Goal: Task Accomplishment & Management: Manage account settings

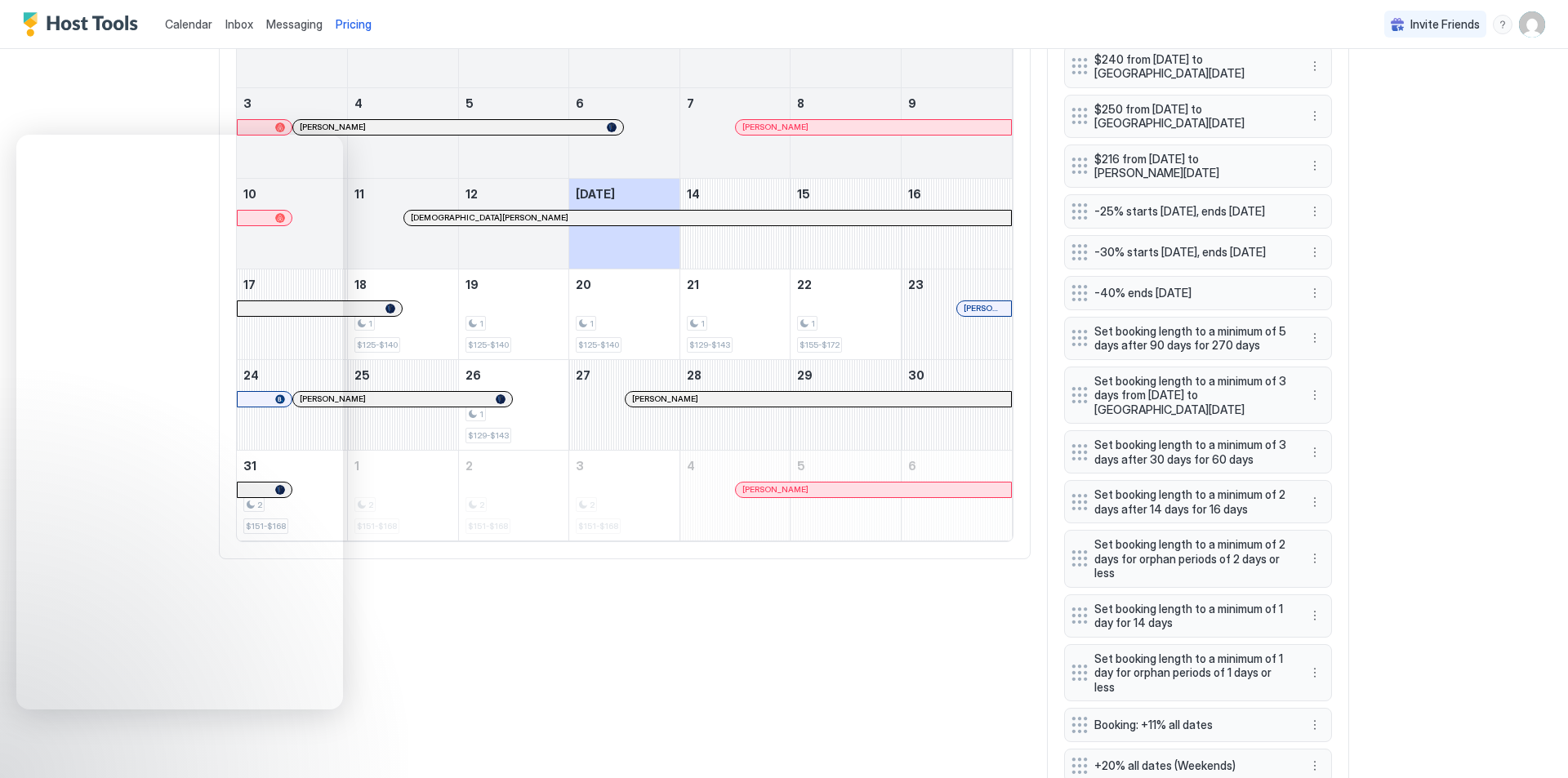
scroll to position [314, 940]
drag, startPoint x: 634, startPoint y: 659, endPoint x: 368, endPoint y: 67, distance: 649.0
click at [611, 665] on div "All Airbnb VRBO Booking Houfy Direct [DATE] Aug [DATE] [DATE] [DATE] [DATE] [DA…" at bounding box center [784, 347] width 1131 height 906
click at [1521, 23] on img "User profile" at bounding box center [1531, 24] width 26 height 26
click at [1351, 98] on span "Settings" at bounding box center [1373, 105] width 44 height 14
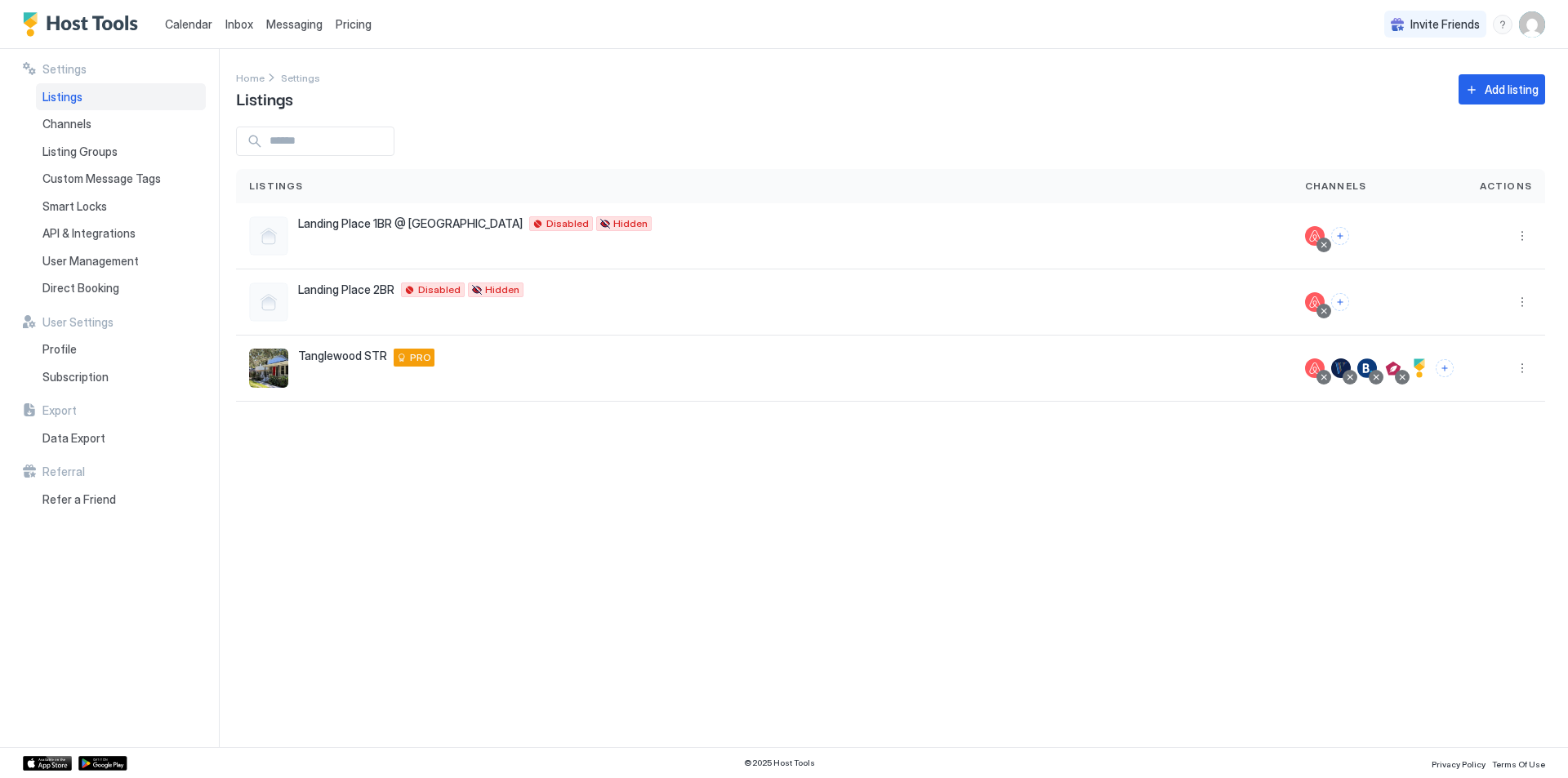
click at [61, 97] on span "Listings" at bounding box center [62, 97] width 40 height 14
click at [1526, 373] on button "More options" at bounding box center [1523, 368] width 19 height 19
click at [1365, 444] on span "Edit Listing" at bounding box center [1374, 443] width 51 height 13
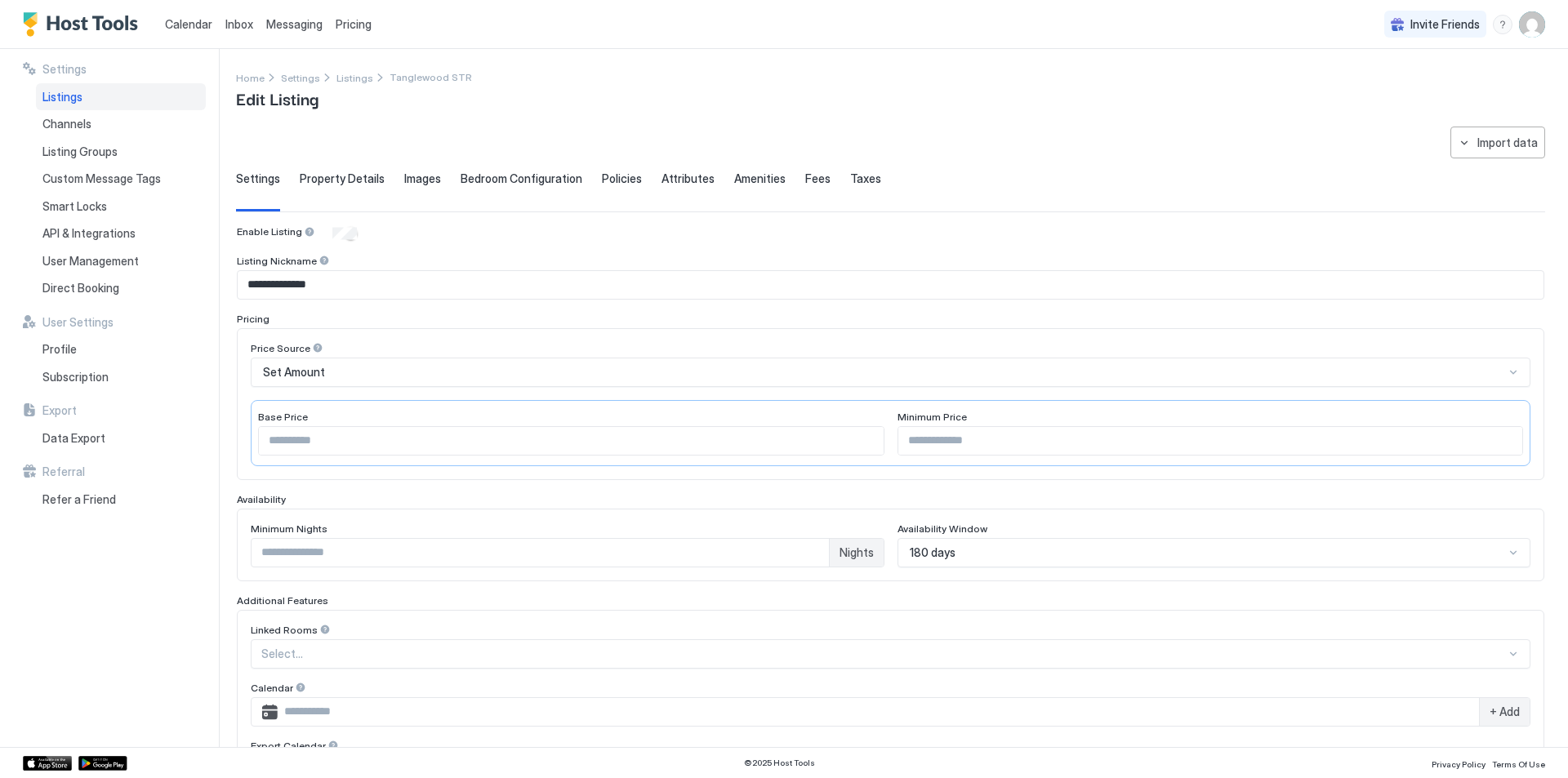
click at [374, 182] on span "Property Details" at bounding box center [342, 179] width 85 height 14
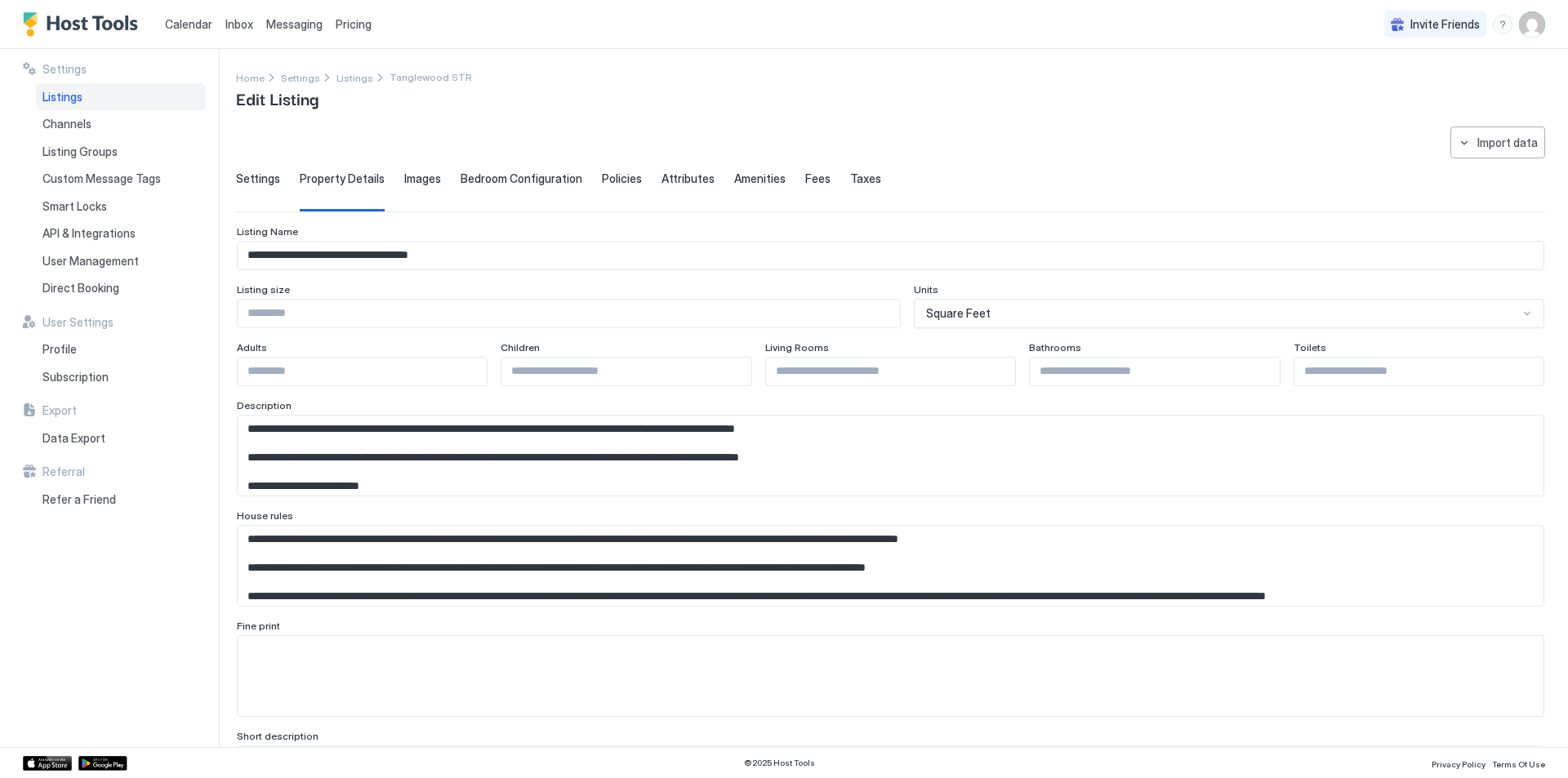
click at [419, 174] on span "Images" at bounding box center [423, 179] width 37 height 14
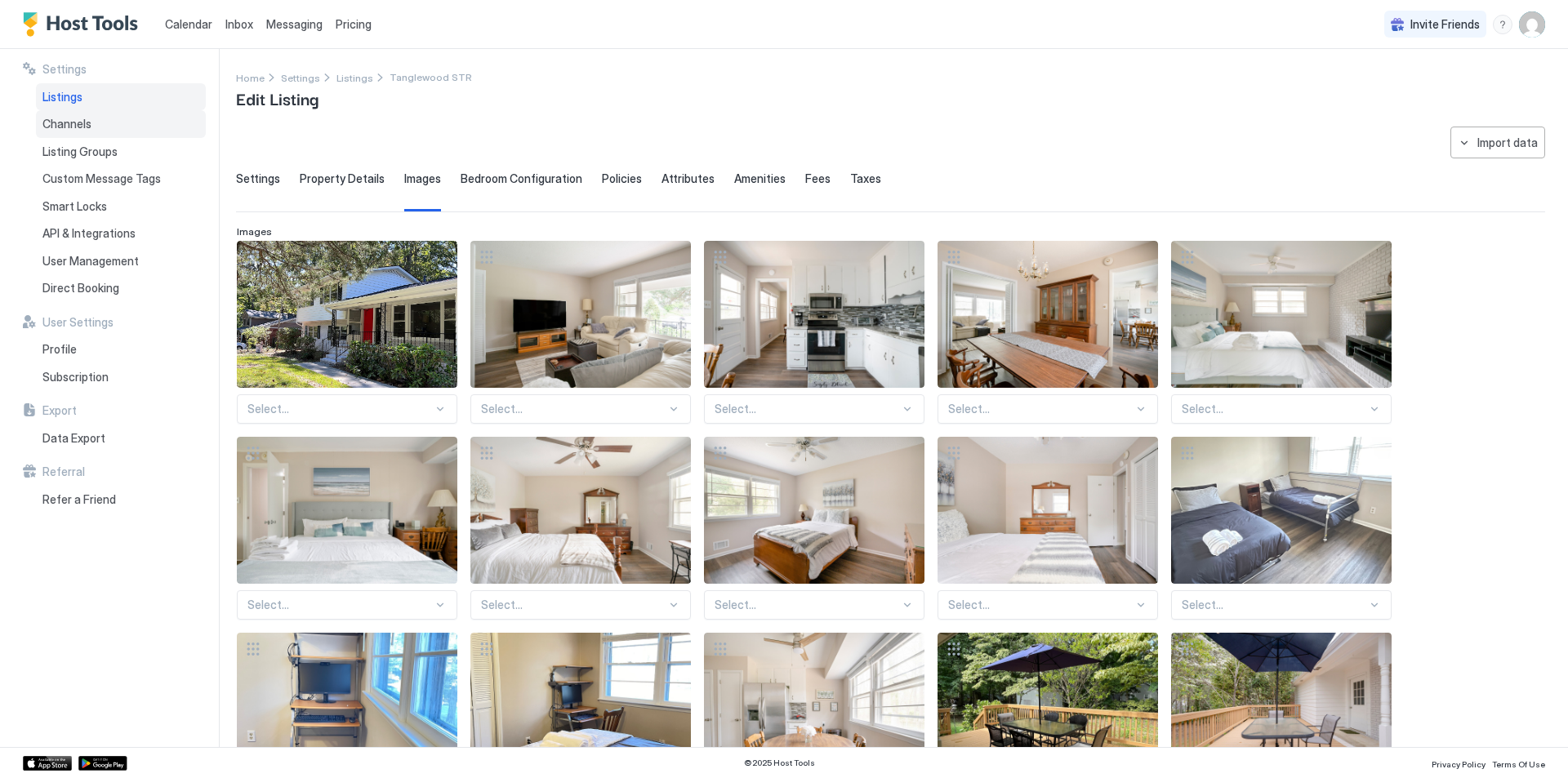
click at [48, 123] on span "Channels" at bounding box center [67, 124] width 49 height 14
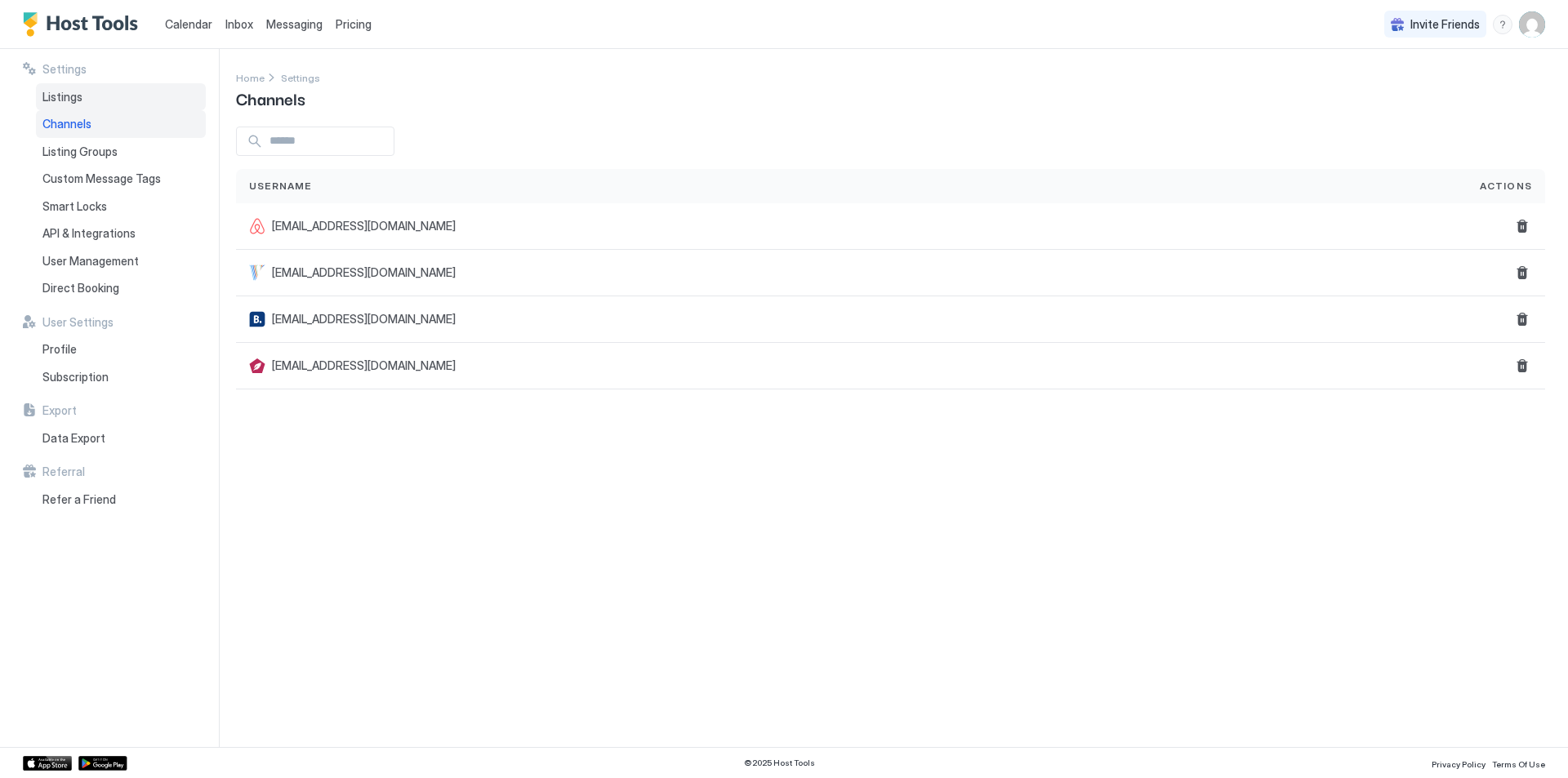
click at [70, 99] on span "Listings" at bounding box center [62, 97] width 40 height 14
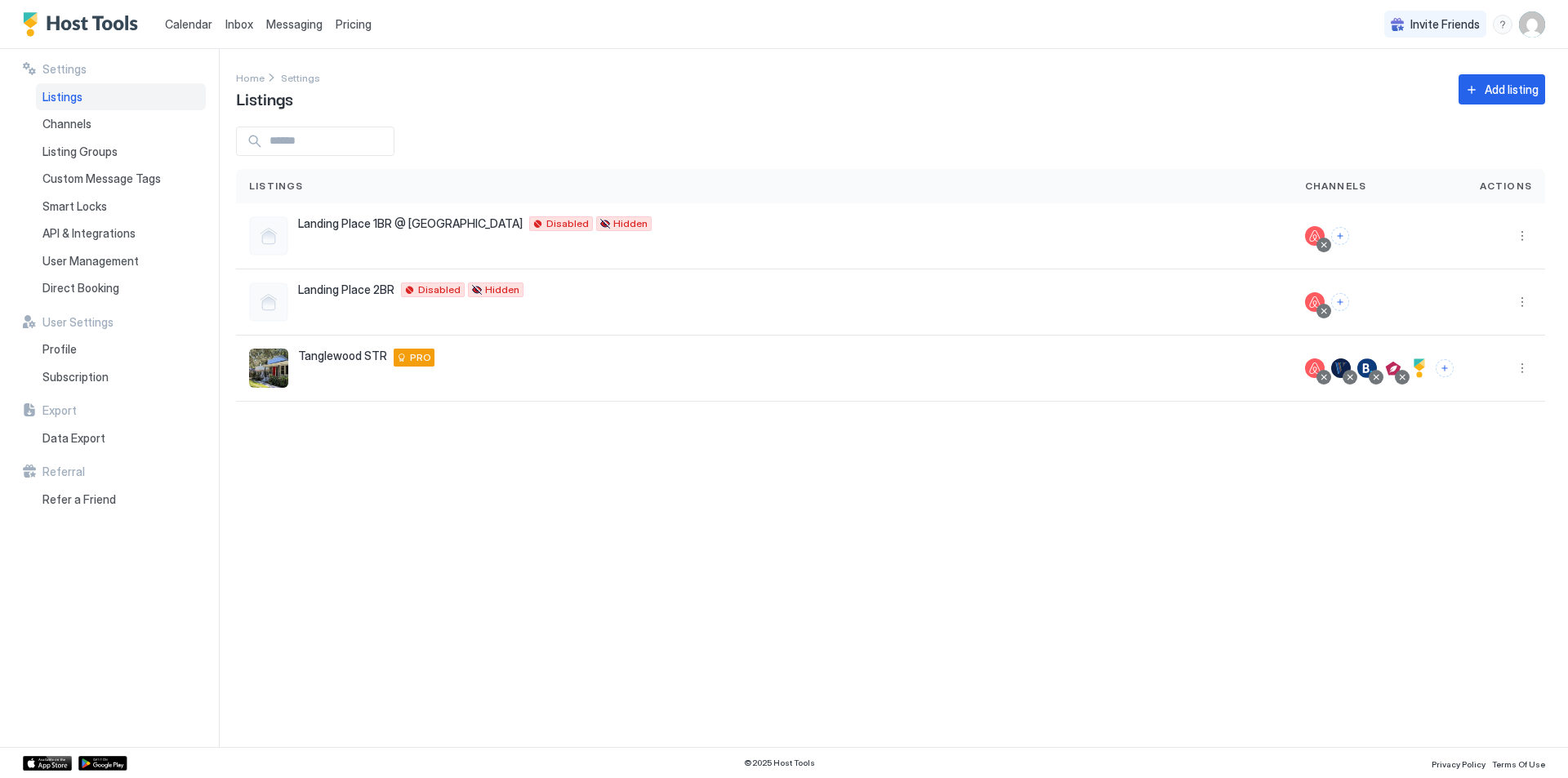
click at [357, 26] on span "Pricing" at bounding box center [353, 24] width 36 height 14
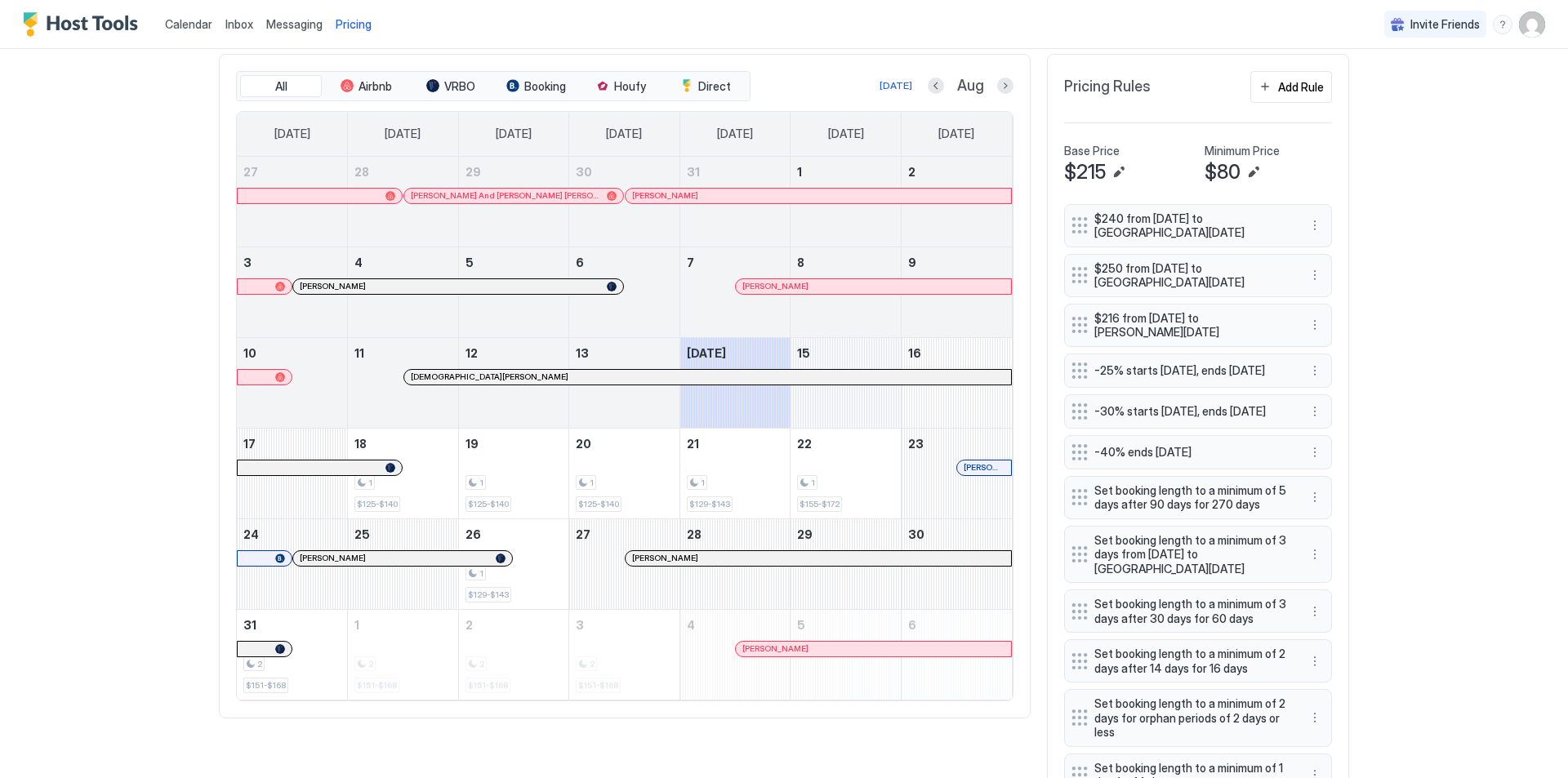
scroll to position [412, 0]
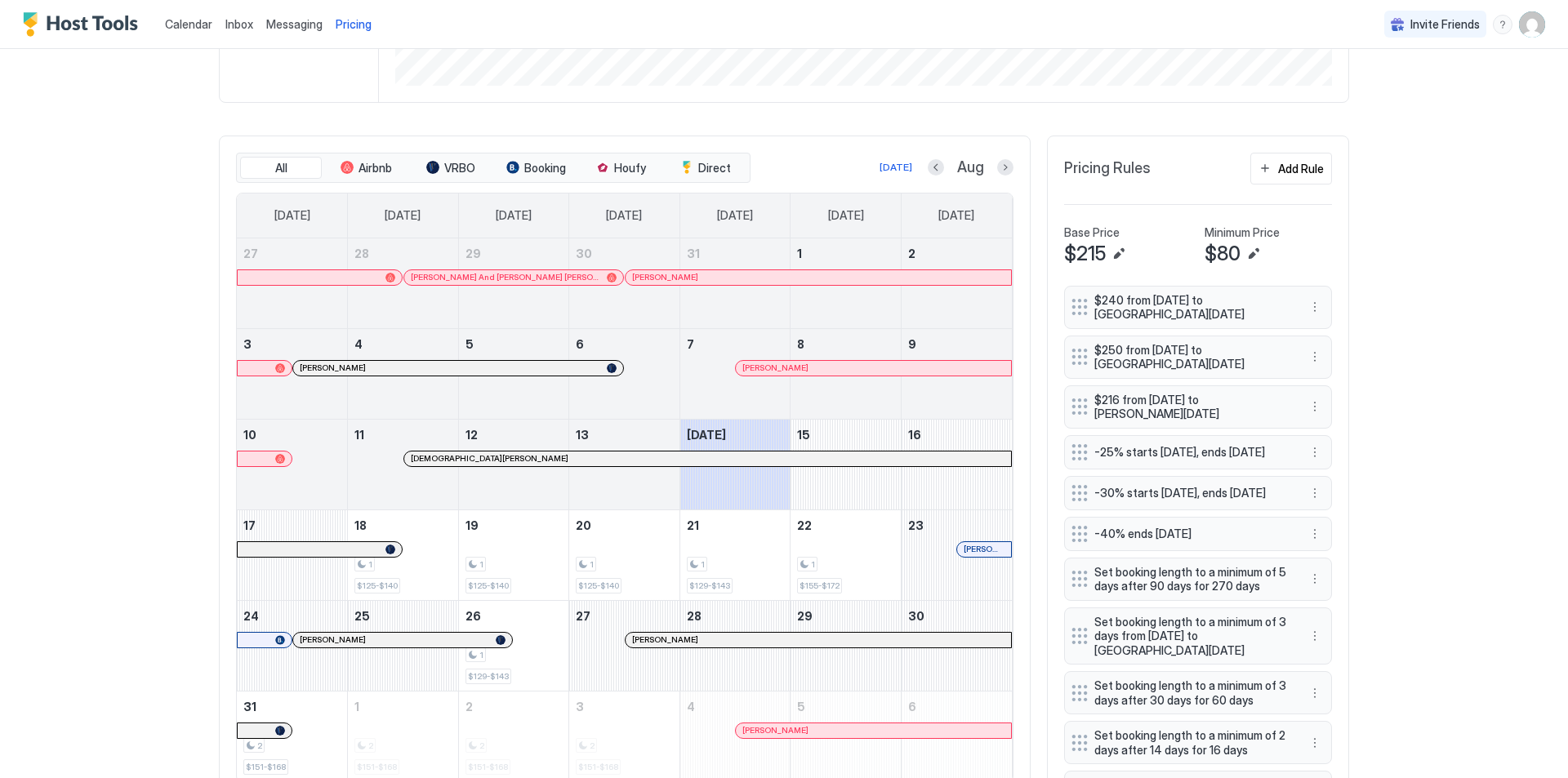
click at [1002, 168] on button "Next month" at bounding box center [1005, 167] width 16 height 16
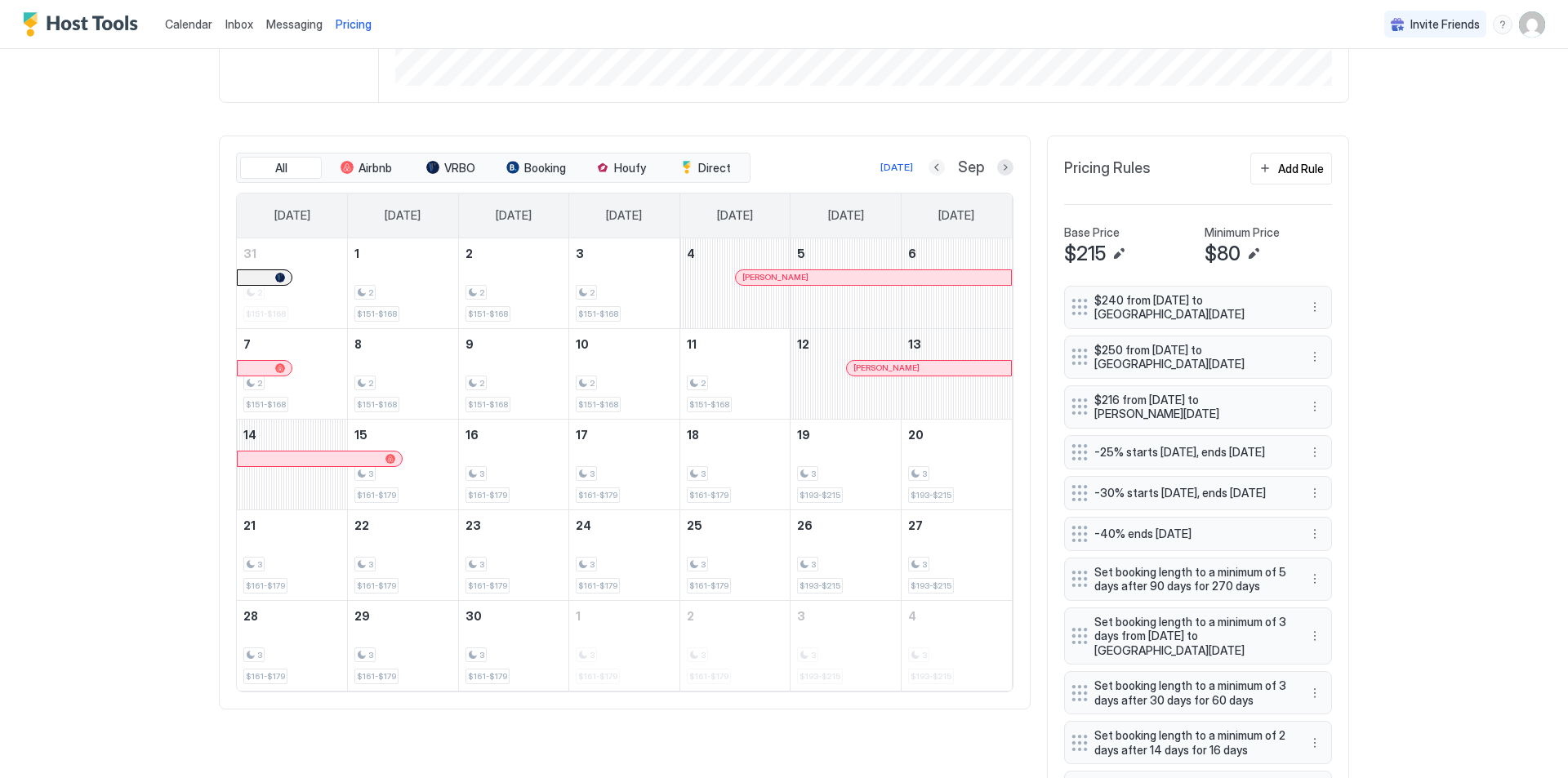
click at [929, 167] on button "Previous month" at bounding box center [937, 167] width 16 height 16
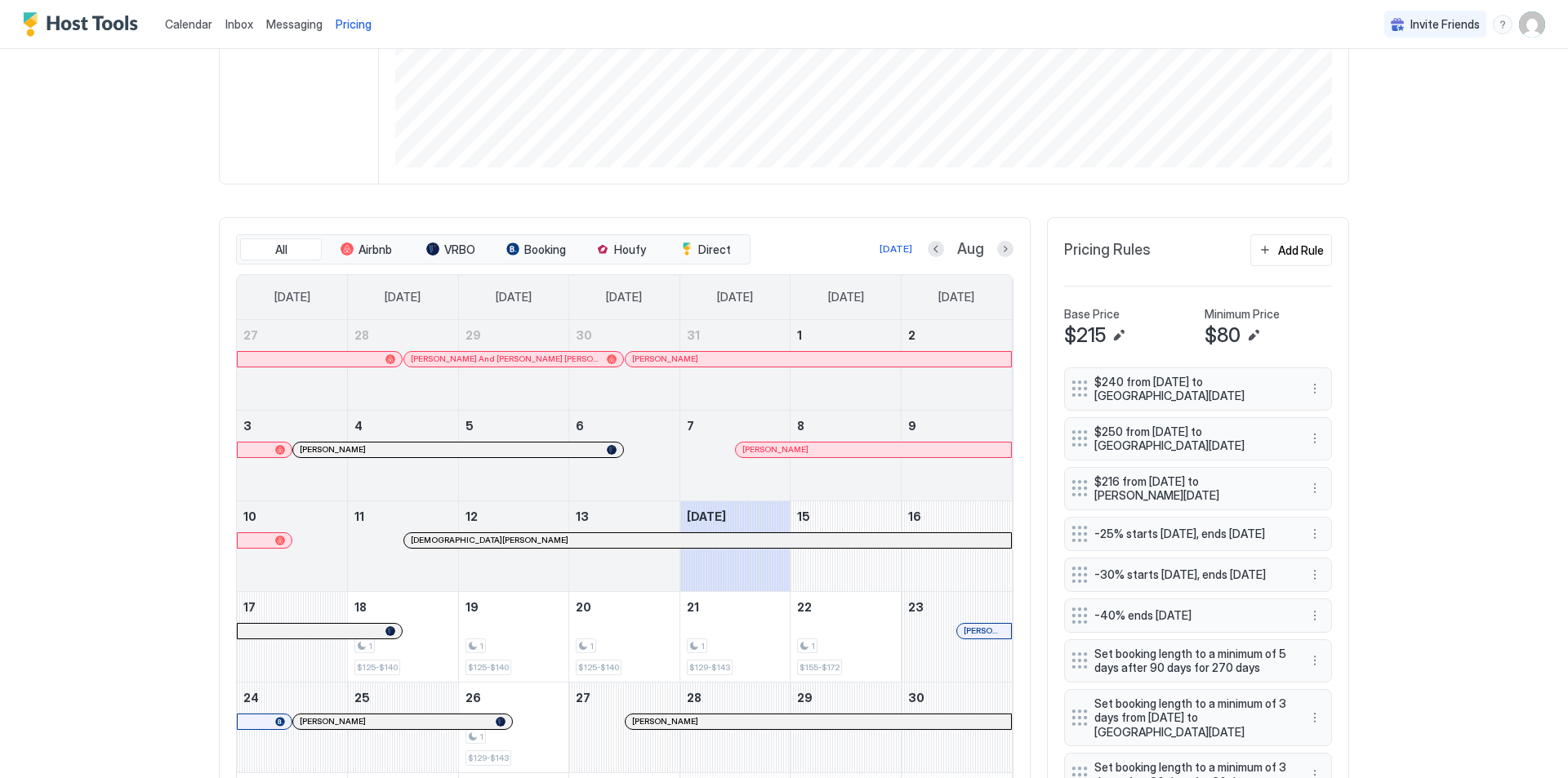
scroll to position [249, 0]
